Goal: Information Seeking & Learning: Learn about a topic

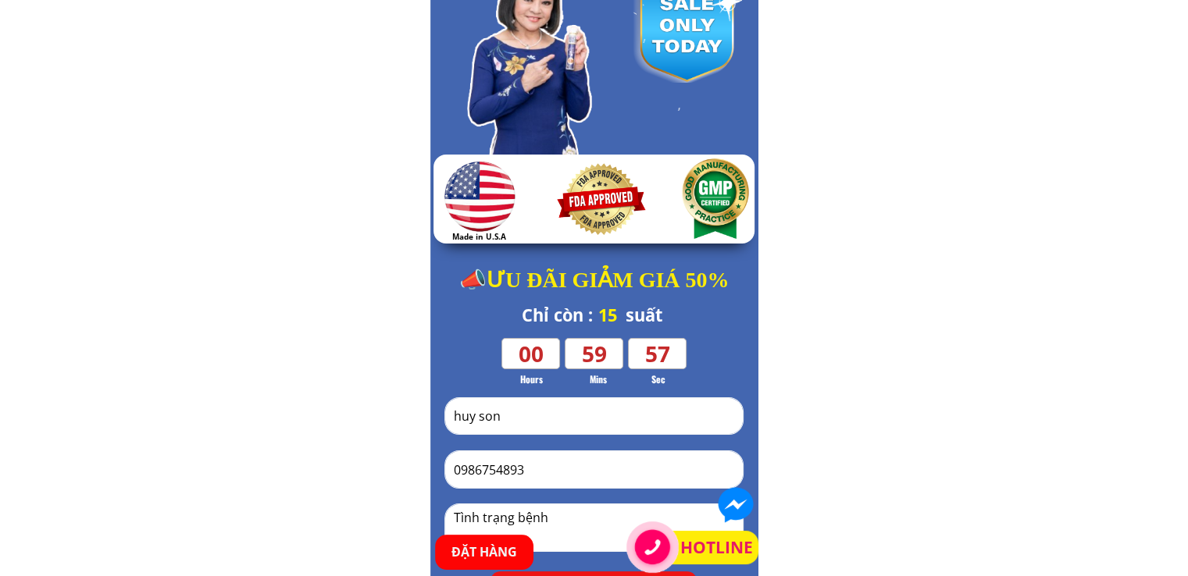
scroll to position [234, 0]
